Goal: Information Seeking & Learning: Compare options

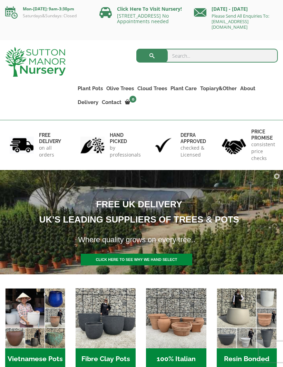
click at [0, 0] on link "Fibre Clay Pots" at bounding box center [0, 0] width 0 height 0
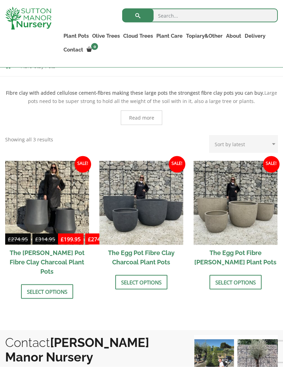
scroll to position [149, 0]
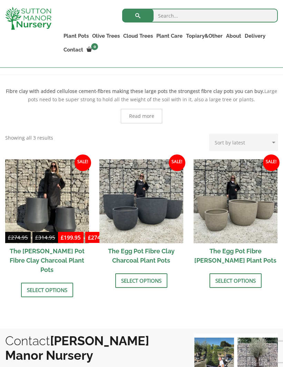
click at [116, 229] on img at bounding box center [141, 201] width 84 height 84
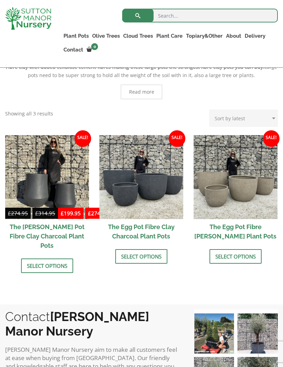
click at [0, 0] on link "The Iron Stone Pots" at bounding box center [0, 0] width 0 height 0
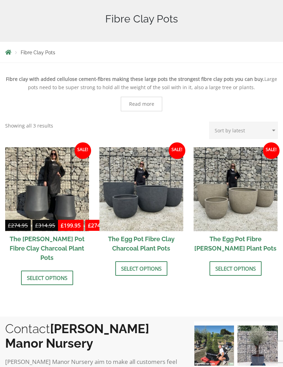
scroll to position [0, 0]
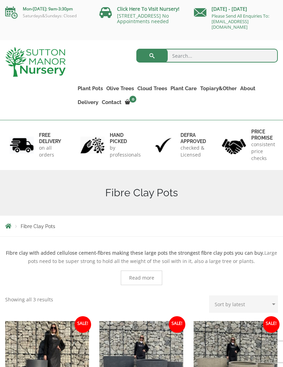
click at [0, 0] on link "The Atlantis Pots" at bounding box center [0, 0] width 0 height 0
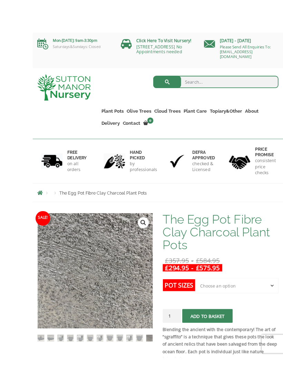
scroll to position [25, 0]
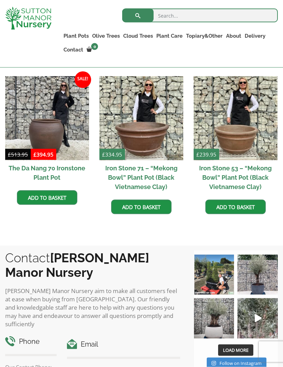
scroll to position [408, 0]
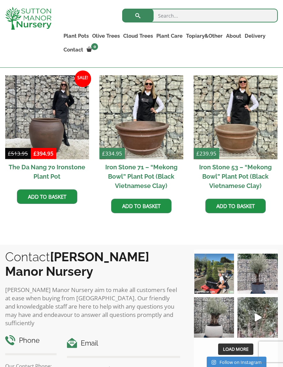
click at [256, 281] on img at bounding box center [258, 273] width 40 height 40
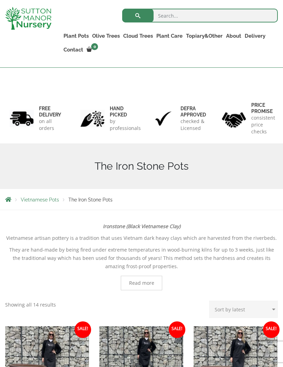
scroll to position [0, 0]
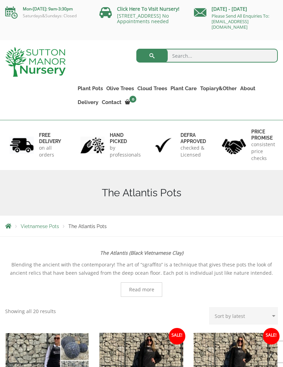
click at [0, 0] on link "The Old Stone Pots" at bounding box center [0, 0] width 0 height 0
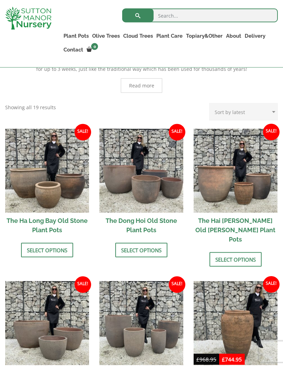
scroll to position [208, 0]
click at [33, 318] on img at bounding box center [47, 323] width 84 height 84
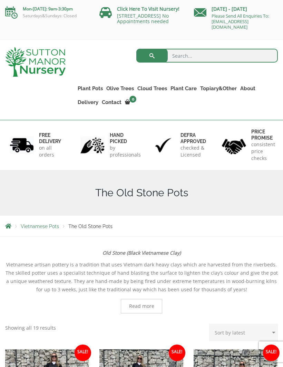
click at [0, 0] on link "Wabi-Sabi" at bounding box center [0, 0] width 0 height 0
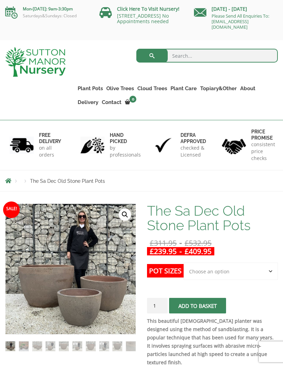
click at [28, 346] on img at bounding box center [24, 346] width 10 height 10
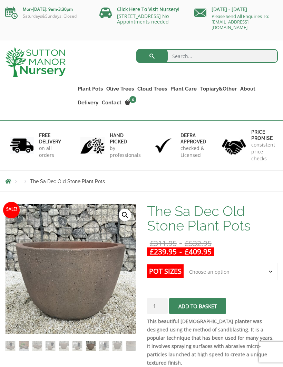
click at [125, 213] on link "🔍" at bounding box center [125, 214] width 12 height 12
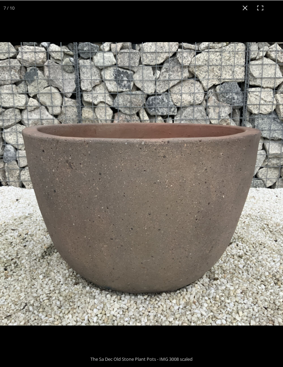
click at [242, 11] on button "Close (Esc)" at bounding box center [245, 7] width 15 height 15
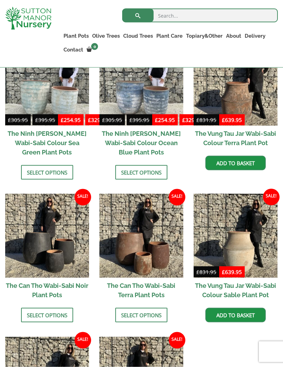
scroll to position [525, 0]
click at [39, 251] on img at bounding box center [47, 235] width 84 height 84
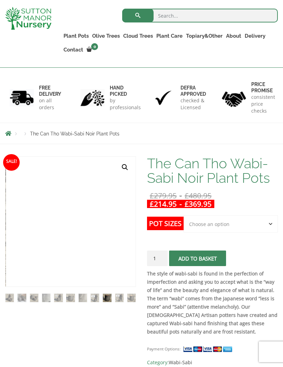
scroll to position [46, 0]
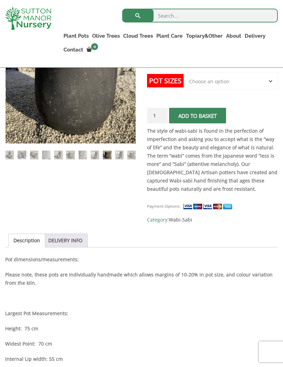
scroll to position [451, 0]
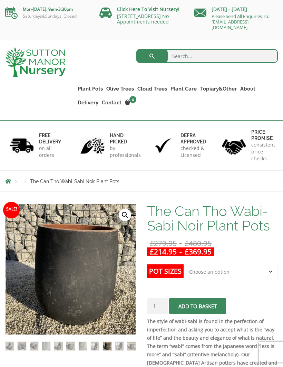
click at [0, 0] on link "Vietnamese Terracotta" at bounding box center [0, 0] width 0 height 0
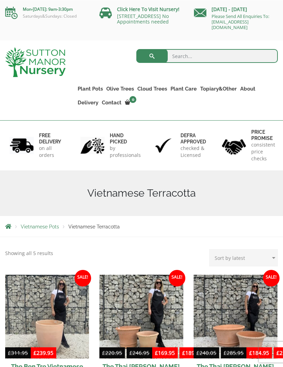
click at [0, 0] on link "The Iron Stone Pots" at bounding box center [0, 0] width 0 height 0
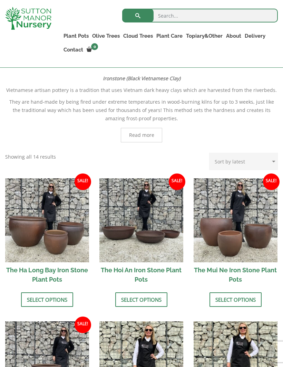
scroll to position [161, 0]
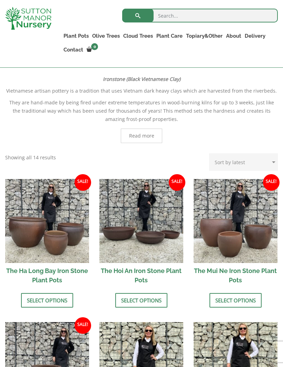
click at [229, 298] on link "Select options" at bounding box center [236, 300] width 52 height 15
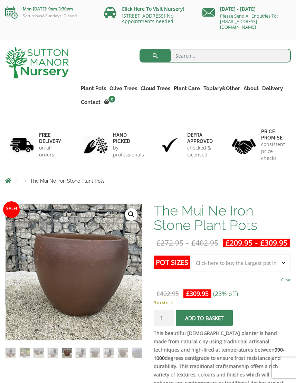
click at [0, 0] on link "Fibre Clay Pots" at bounding box center [0, 0] width 0 height 0
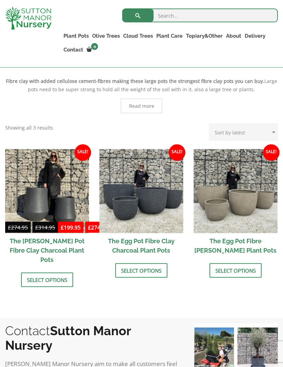
scroll to position [151, 0]
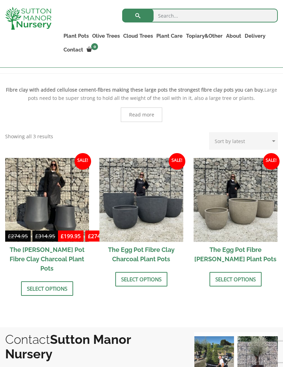
click at [135, 282] on link "Select options" at bounding box center [141, 279] width 52 height 15
click at [211, 222] on img at bounding box center [236, 200] width 84 height 84
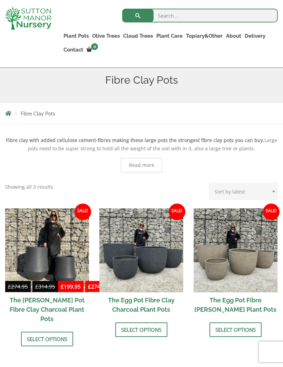
scroll to position [99, 0]
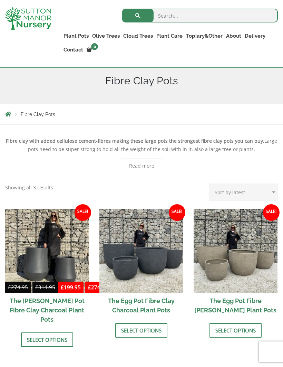
click at [13, 307] on h2 "The [PERSON_NAME] Pot Fibre Clay Charcoal Plant Pots" at bounding box center [47, 310] width 84 height 34
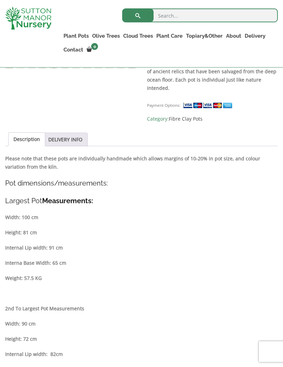
scroll to position [268, 0]
click at [45, 310] on strong "2nd To Largest Pot Measurements" at bounding box center [44, 308] width 79 height 7
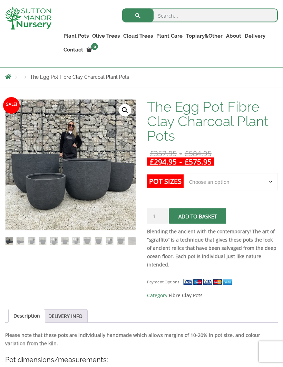
scroll to position [92, 0]
click at [199, 182] on select "Choose an option Click here to buy the 5th To Largest Pot In The Picture Click …" at bounding box center [231, 181] width 94 height 17
select select "Click here to buy The Largest Pot In The Picture"
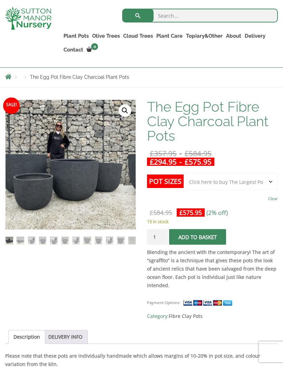
scroll to position [92, 13]
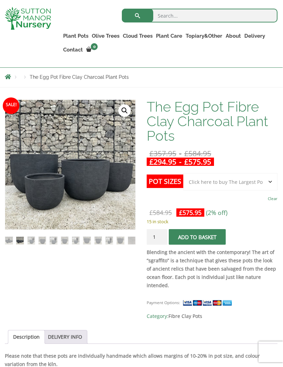
click at [95, 237] on img at bounding box center [99, 241] width 8 height 8
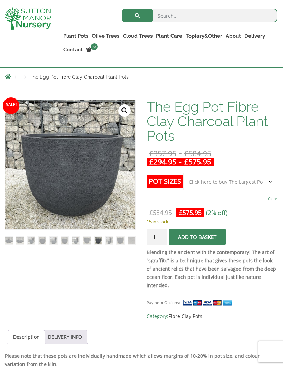
click at [49, 212] on img at bounding box center [159, 253] width 306 height 306
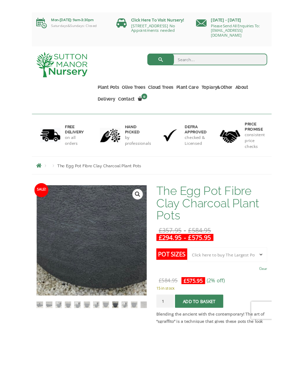
scroll to position [20, 0]
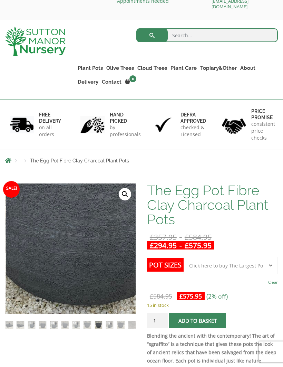
click at [113, 322] on img at bounding box center [110, 325] width 8 height 8
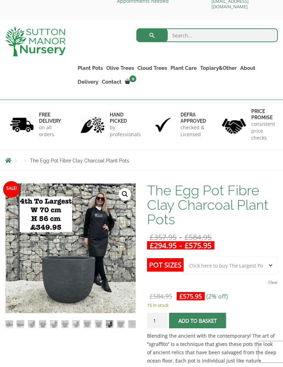
click at [106, 309] on img at bounding box center [159, 336] width 306 height 306
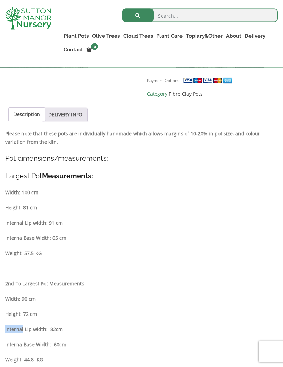
scroll to position [314, 0]
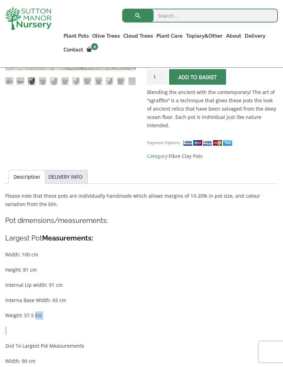
scroll to position [251, 13]
click at [5, 283] on strong "Internal Lip width: 91 cm" at bounding box center [34, 285] width 58 height 7
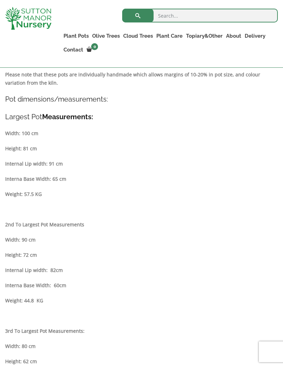
scroll to position [371, 0]
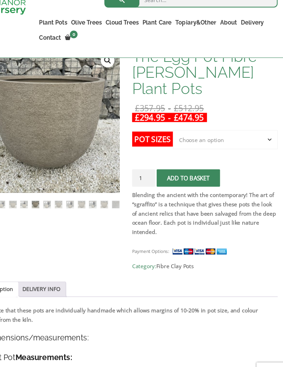
scroll to position [140, 0]
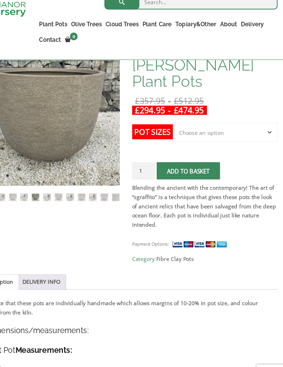
click at [12, 306] on h4 "Pot dimensions/measurements:" at bounding box center [141, 311] width 273 height 11
click at [42, 123] on img at bounding box center [178, 223] width 345 height 345
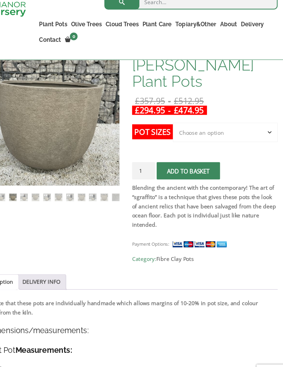
click at [21, 141] on img at bounding box center [178, 223] width 345 height 345
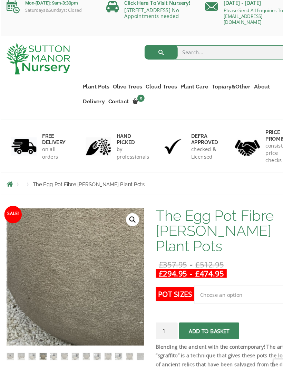
scroll to position [0, 0]
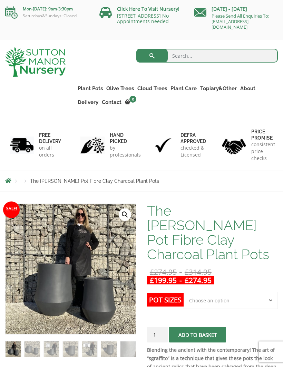
click at [19, 279] on img at bounding box center [159, 357] width 306 height 306
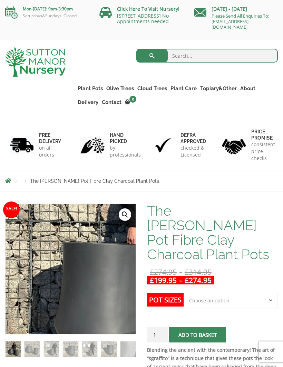
click at [38, 287] on img at bounding box center [140, 255] width 306 height 306
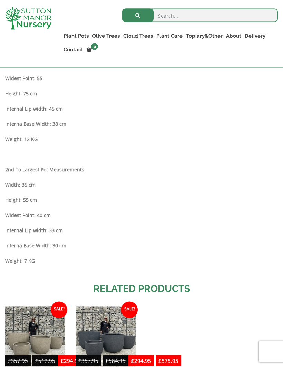
scroll to position [437, 0]
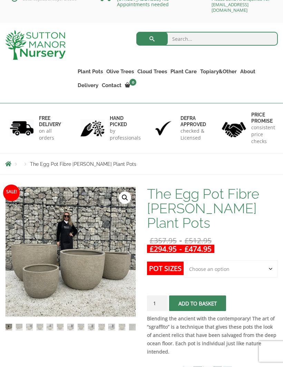
scroll to position [17, 0]
click at [37, 305] on img at bounding box center [178, 359] width 345 height 345
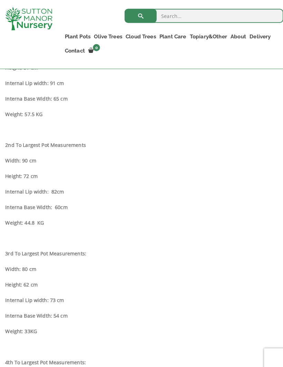
scroll to position [387, 0]
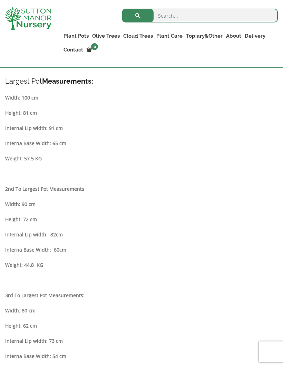
click at [28, 326] on strong "Height: 62 cm" at bounding box center [21, 325] width 32 height 7
click at [19, 322] on strong "Height: 62 cm" at bounding box center [21, 325] width 32 height 7
copy div "Height: 62 cm"
click at [11, 319] on div "Description Please note that these pots are individually handmade which allows …" at bounding box center [141, 315] width 273 height 560
